Goal: Use online tool/utility: Utilize a website feature to perform a specific function

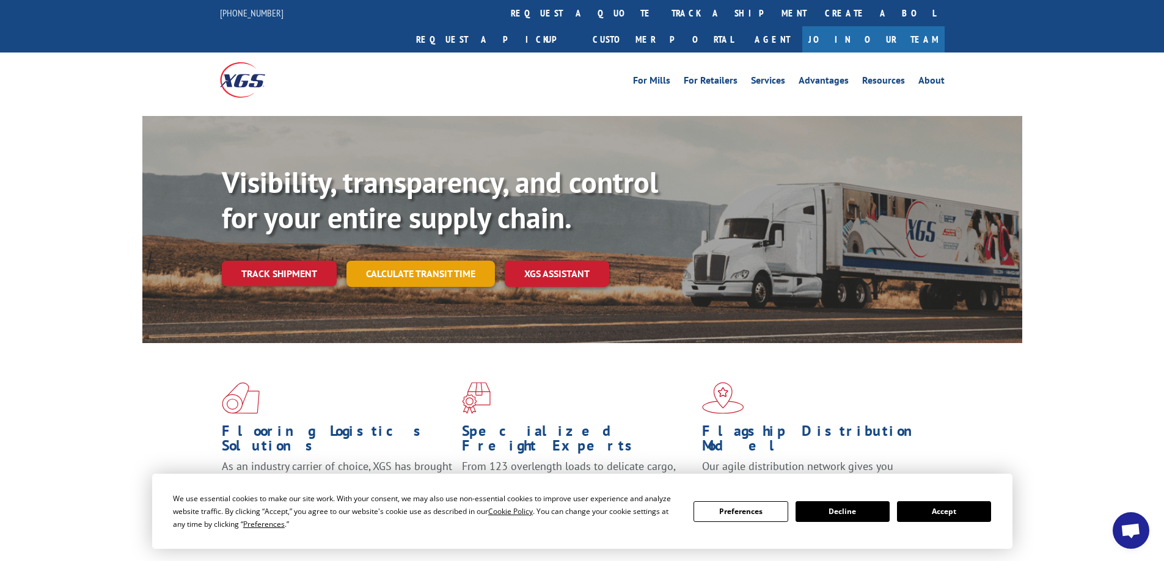
click at [403, 261] on link "Calculate transit time" at bounding box center [420, 274] width 148 height 26
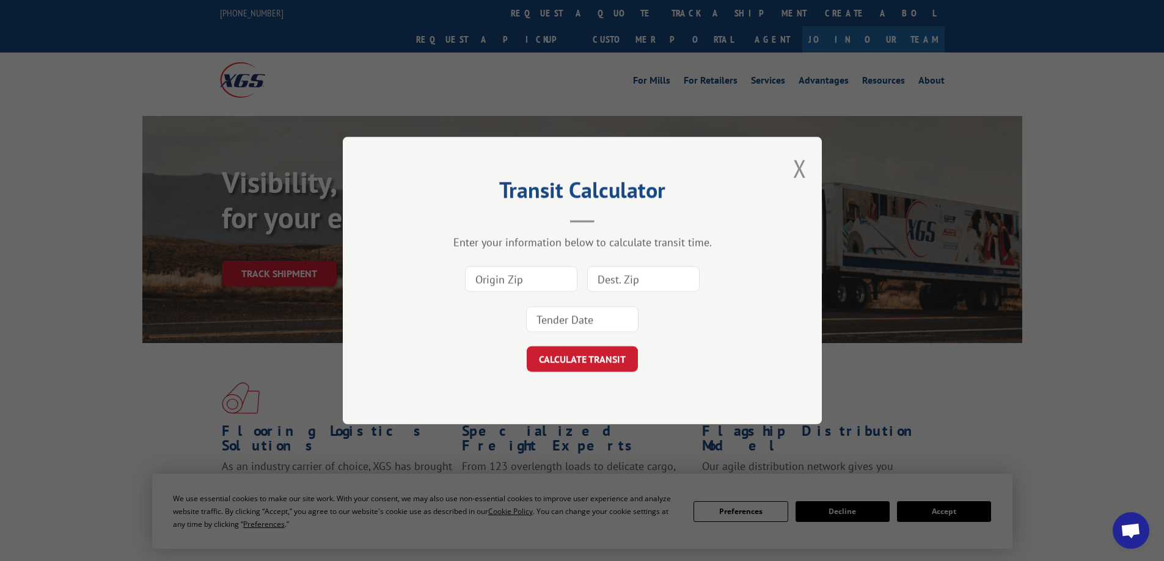
drag, startPoint x: 505, startPoint y: 285, endPoint x: 698, endPoint y: 279, distance: 193.8
click at [505, 285] on input at bounding box center [521, 279] width 112 height 26
click at [536, 288] on input at bounding box center [521, 279] width 112 height 26
type input "91311"
drag, startPoint x: 675, startPoint y: 275, endPoint x: 1119, endPoint y: 246, distance: 445.1
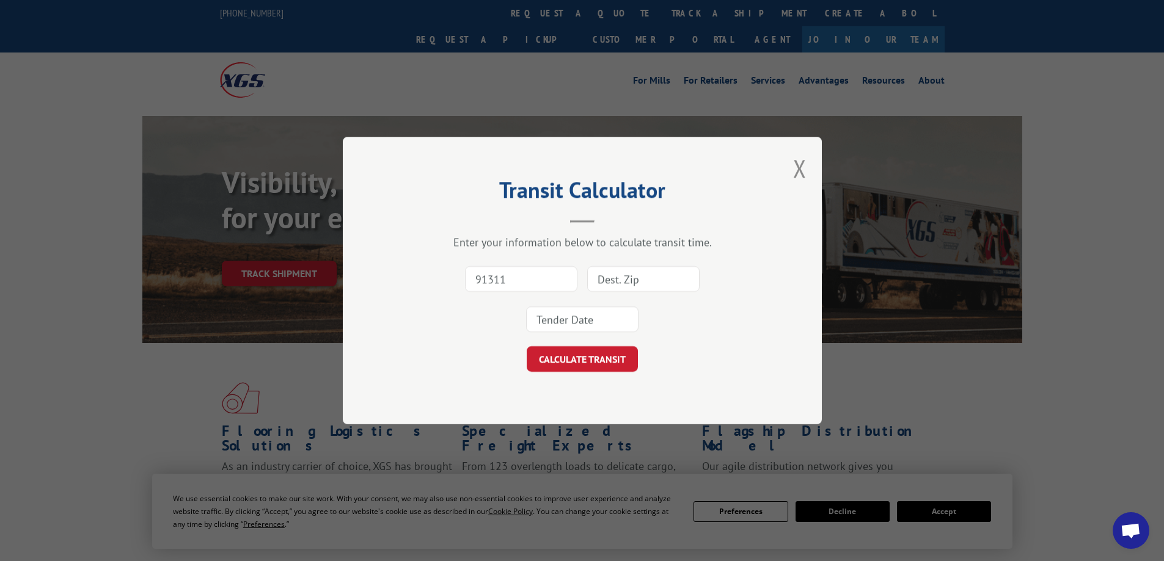
click at [675, 275] on input at bounding box center [643, 279] width 112 height 26
type input "84032"
click at [602, 329] on input at bounding box center [582, 320] width 112 height 26
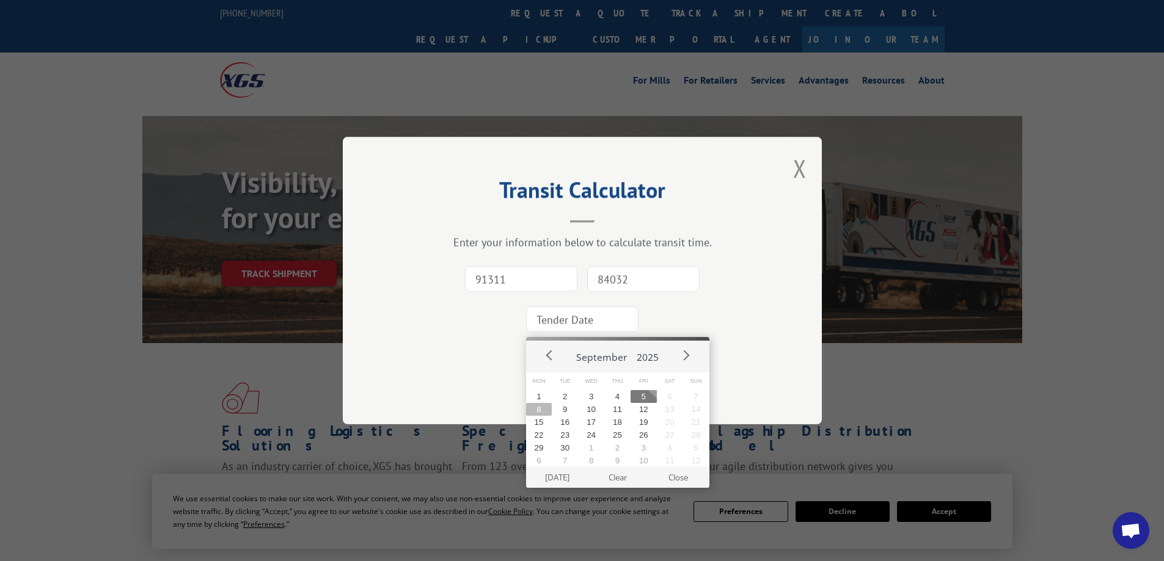
click at [534, 412] on button "8" at bounding box center [539, 409] width 26 height 13
type input "[DATE]"
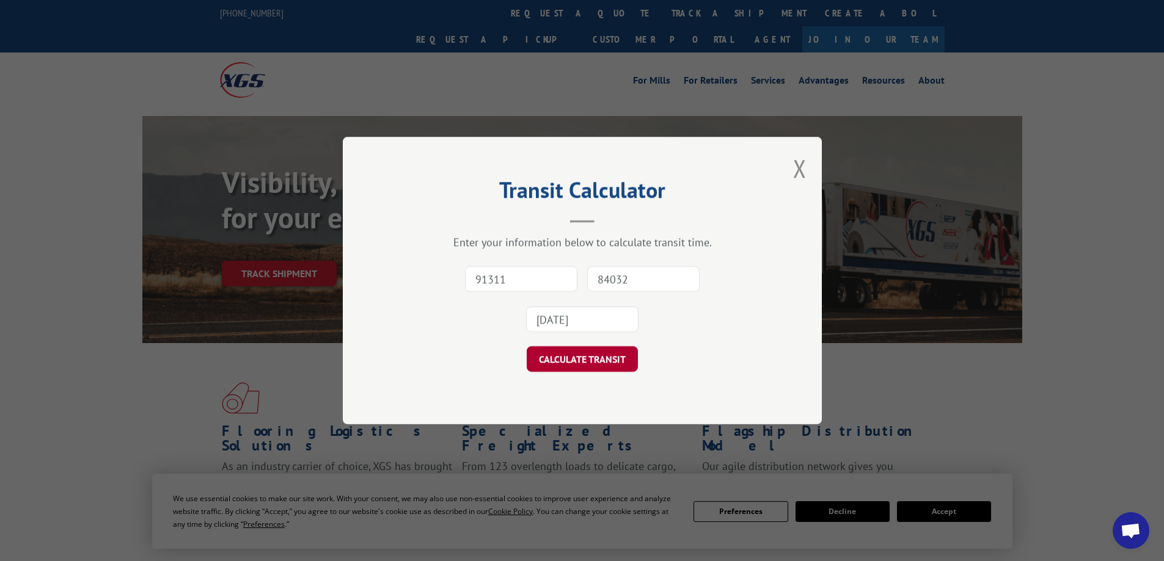
click at [562, 348] on button "CALCULATE TRANSIT" at bounding box center [582, 359] width 111 height 26
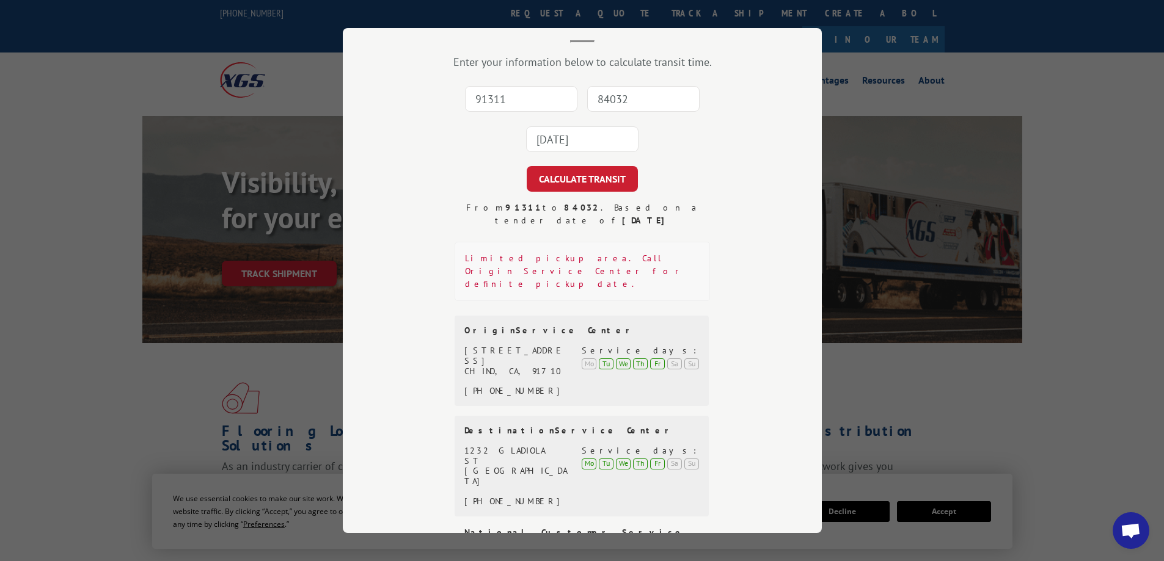
scroll to position [99, 0]
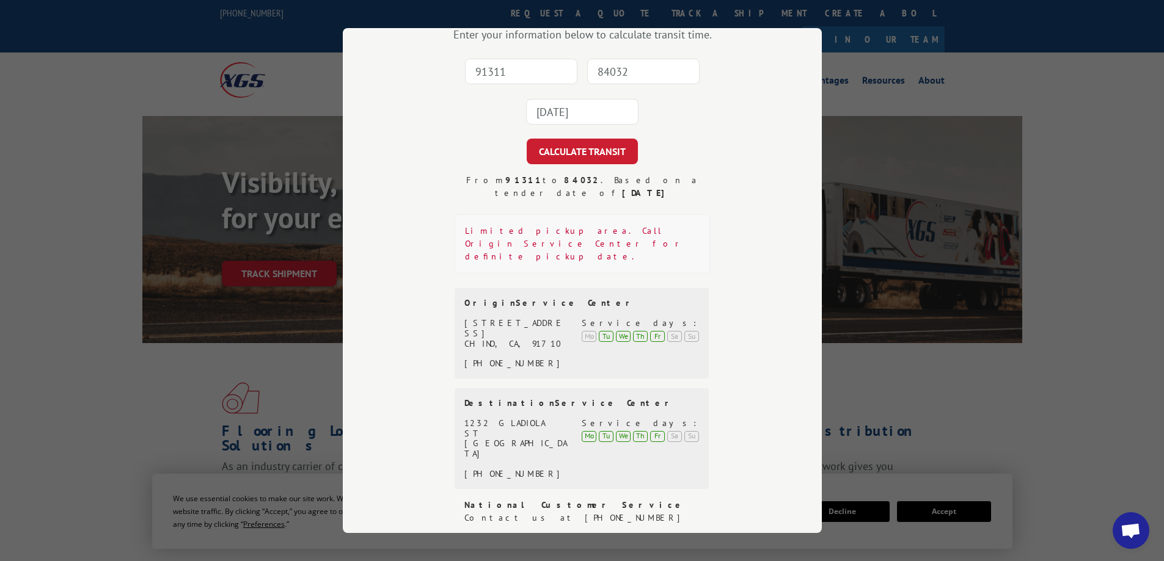
drag, startPoint x: 494, startPoint y: 74, endPoint x: 1025, endPoint y: 130, distance: 534.5
click at [494, 74] on input "91311" at bounding box center [521, 72] width 112 height 26
type input "91710"
drag, startPoint x: 630, startPoint y: 67, endPoint x: 991, endPoint y: 90, distance: 361.9
click at [630, 67] on input "84032" at bounding box center [643, 72] width 112 height 26
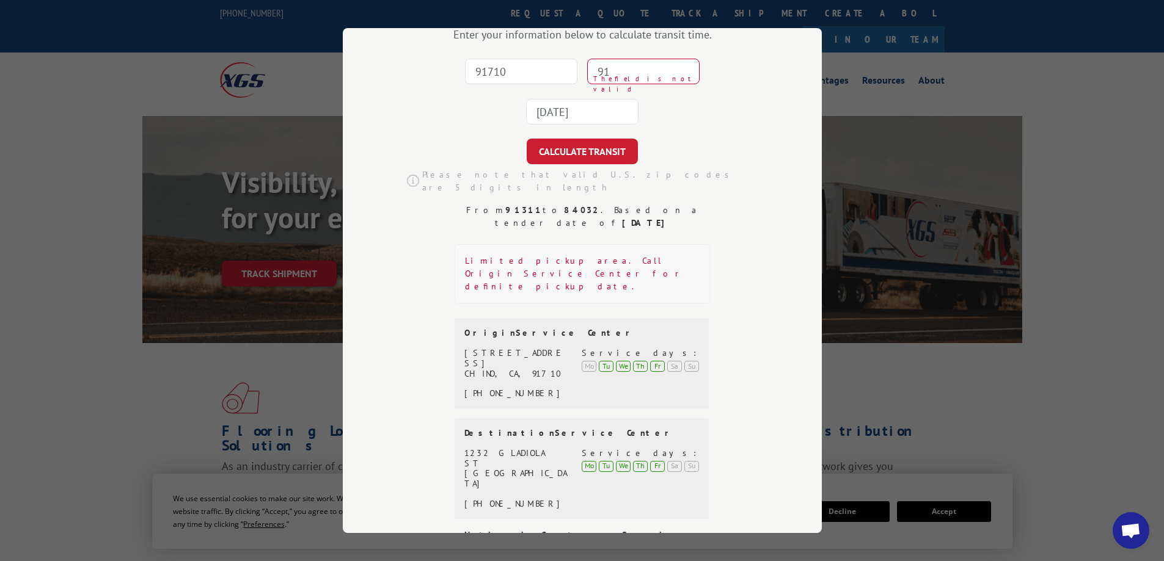
type input "9"
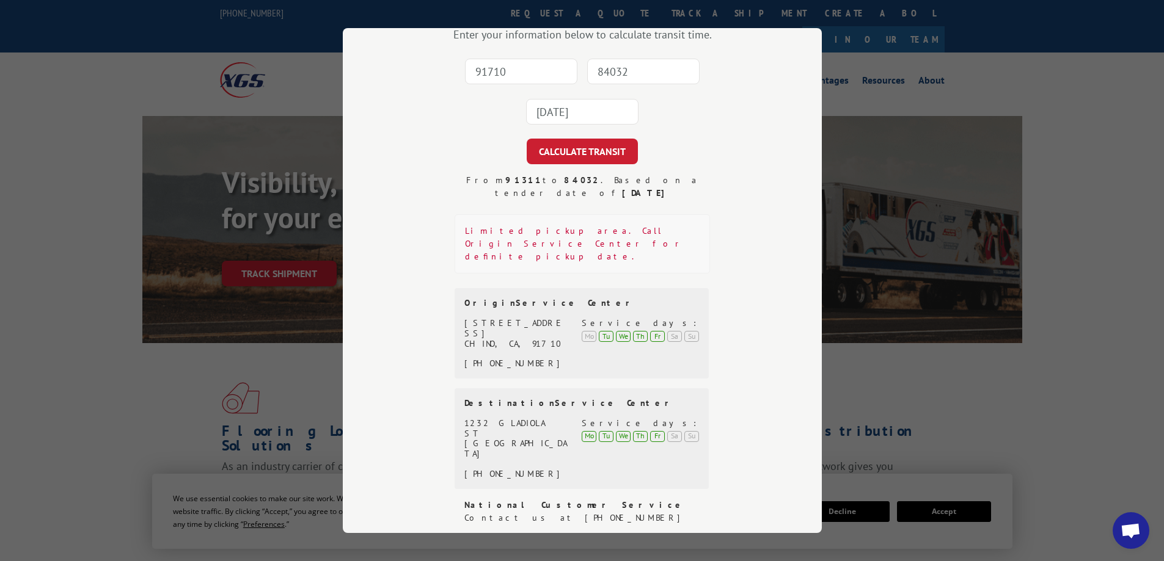
type input "84032"
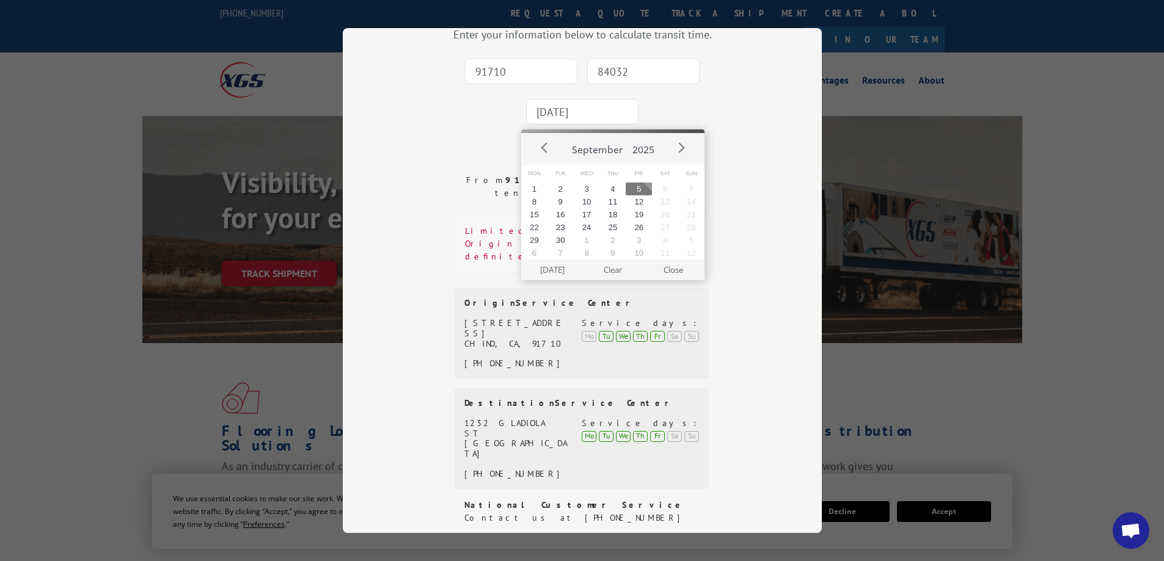
click at [565, 107] on input "[DATE]" at bounding box center [582, 112] width 112 height 26
click at [589, 216] on button "17" at bounding box center [587, 214] width 26 height 13
type input "[DATE]"
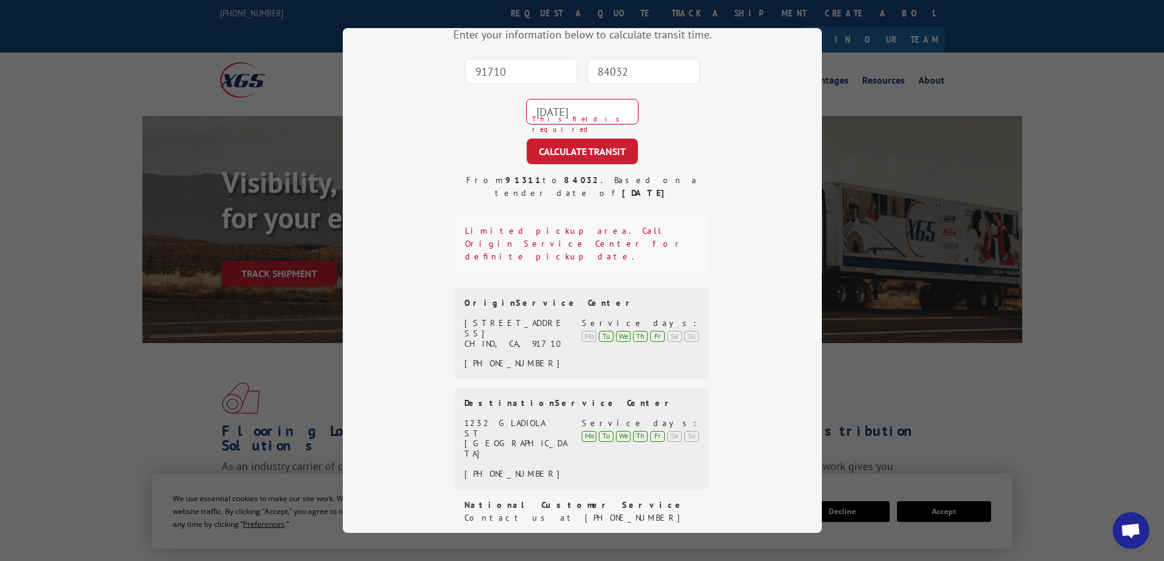
click at [580, 155] on button "CALCULATE TRANSIT" at bounding box center [582, 152] width 111 height 26
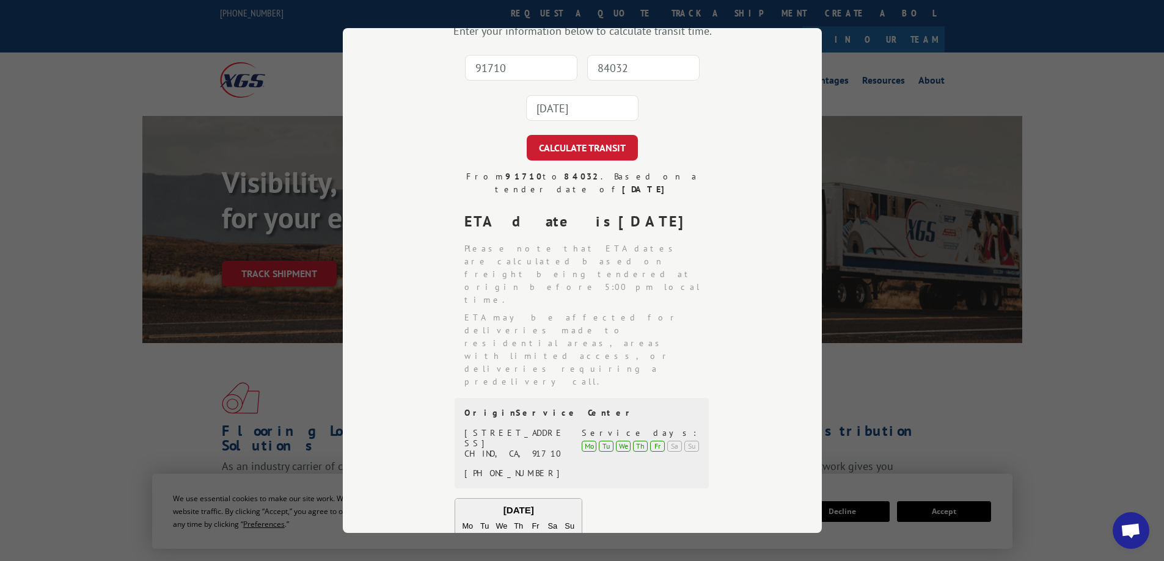
scroll to position [0, 0]
